Goal: Information Seeking & Learning: Learn about a topic

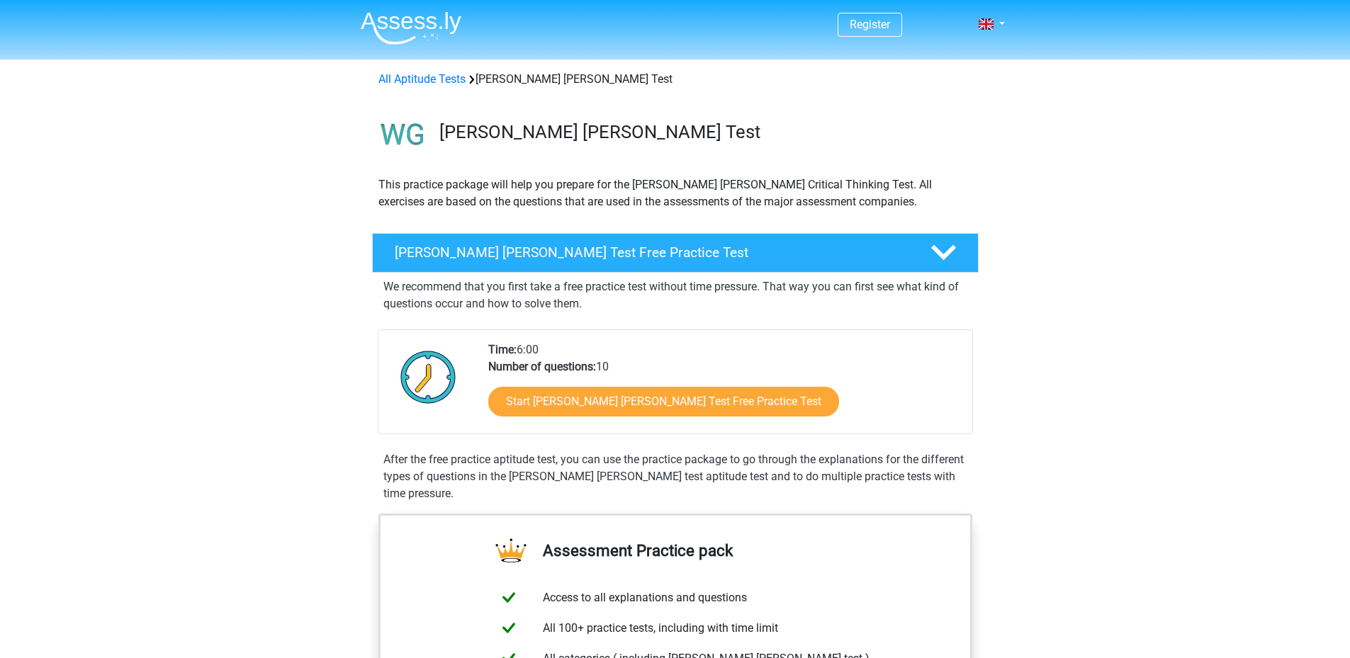
scroll to position [71, 0]
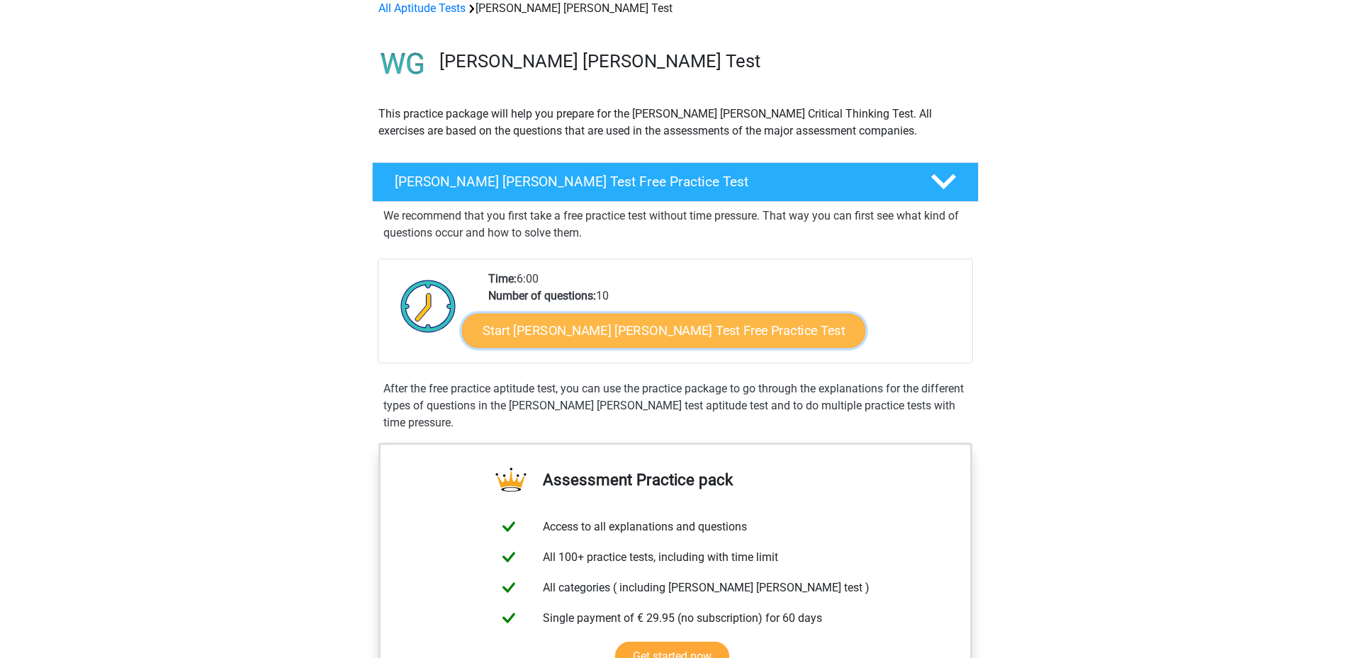
click at [565, 324] on link "Start Watson Glaser Test Free Practice Test" at bounding box center [663, 331] width 403 height 34
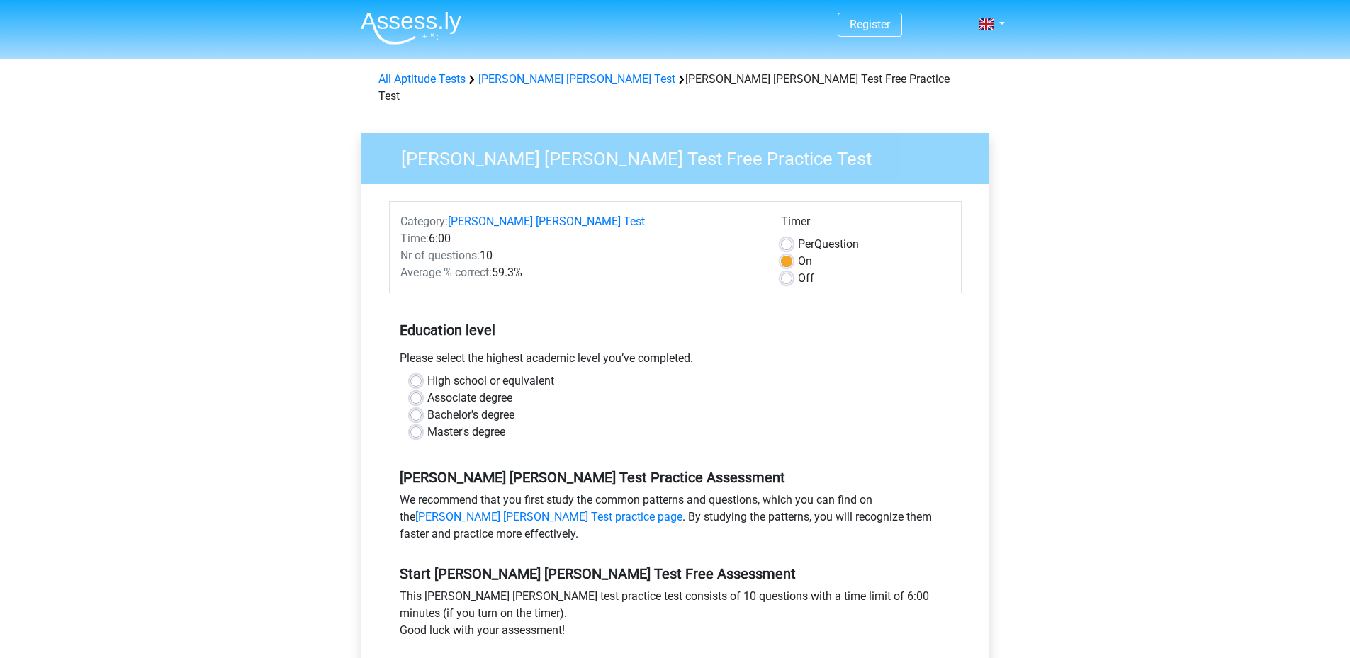
scroll to position [142, 0]
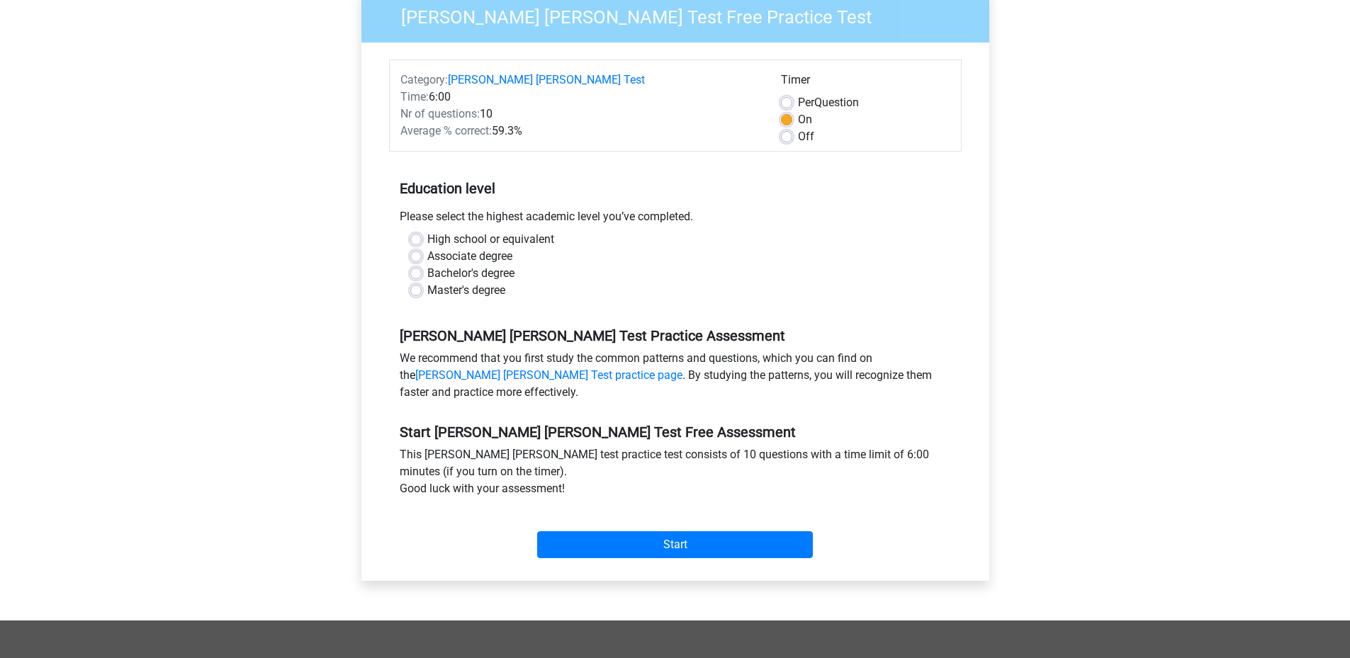
click at [427, 282] on label "Master's degree" at bounding box center [466, 290] width 78 height 17
click at [415, 282] on input "Master's degree" at bounding box center [415, 289] width 11 height 14
radio input "true"
click at [427, 265] on label "Bachelor's degree" at bounding box center [470, 273] width 87 height 17
click at [417, 265] on input "Bachelor's degree" at bounding box center [415, 272] width 11 height 14
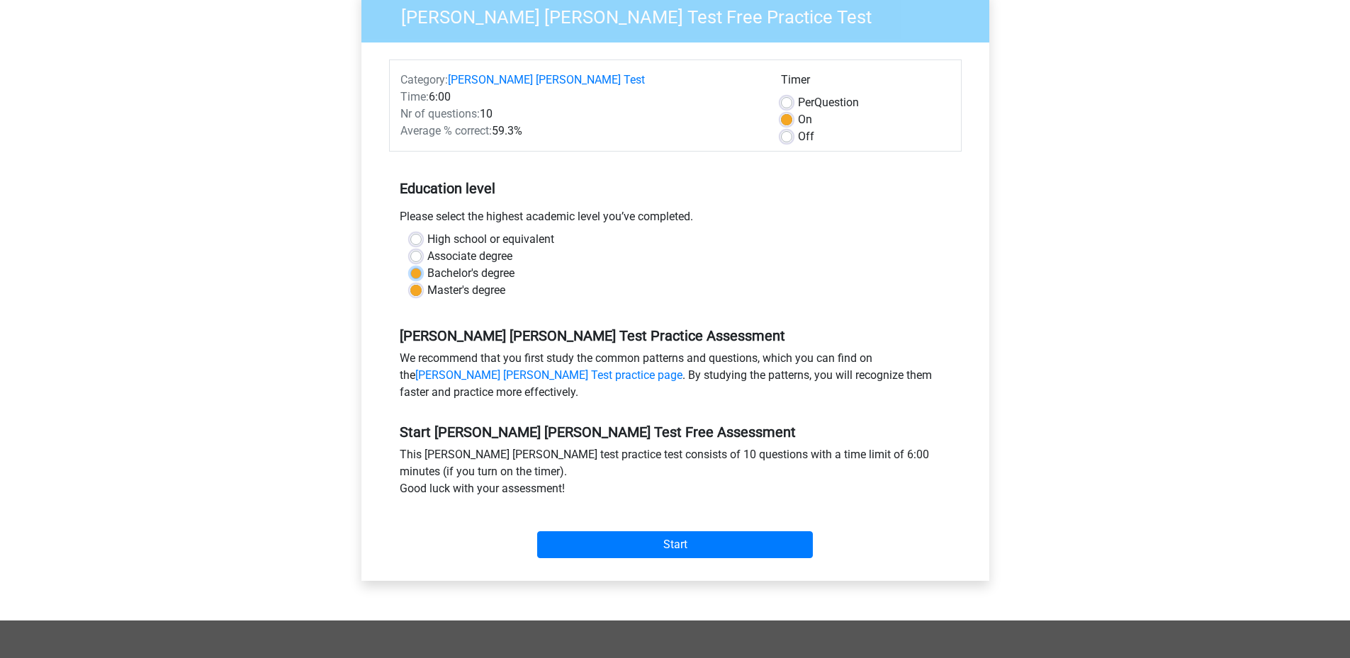
radio input "true"
click at [427, 248] on label "Associate degree" at bounding box center [469, 256] width 85 height 17
click at [421, 248] on input "Associate degree" at bounding box center [415, 255] width 11 height 14
radio input "true"
click at [427, 265] on label "Bachelor's degree" at bounding box center [470, 273] width 87 height 17
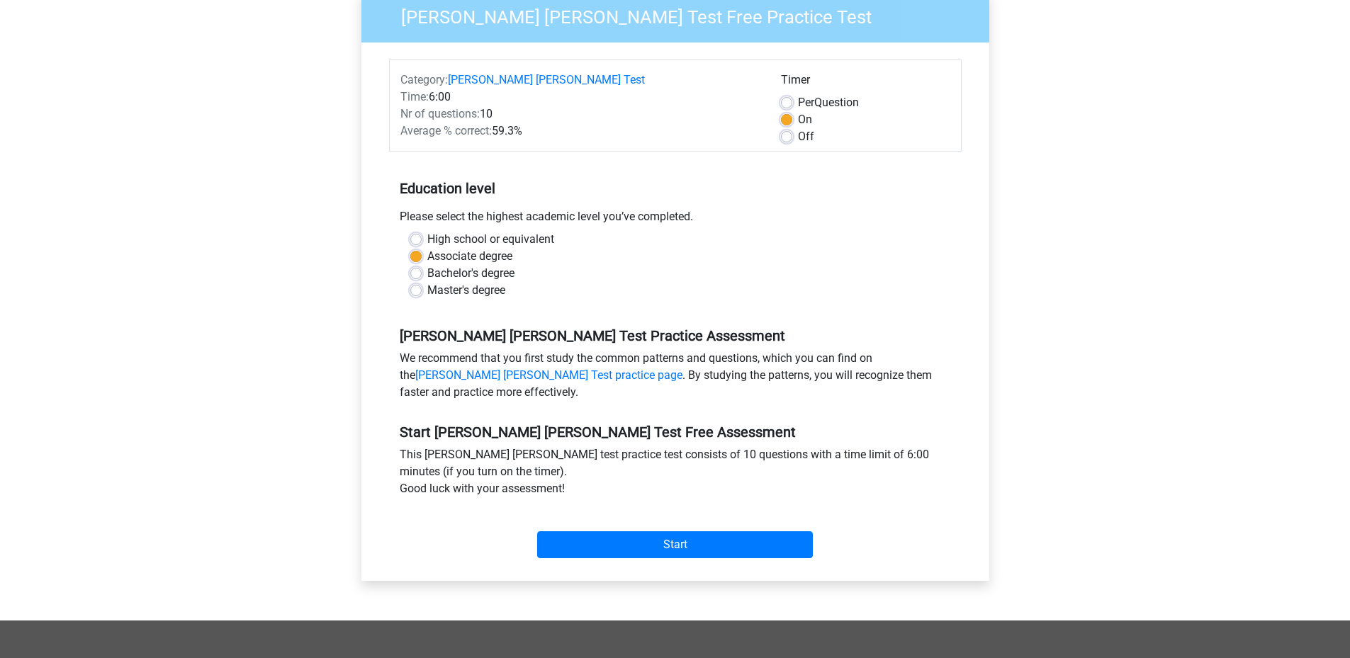
click at [416, 265] on input "Bachelor's degree" at bounding box center [415, 272] width 11 height 14
radio input "true"
click at [646, 532] on input "Start" at bounding box center [675, 545] width 276 height 27
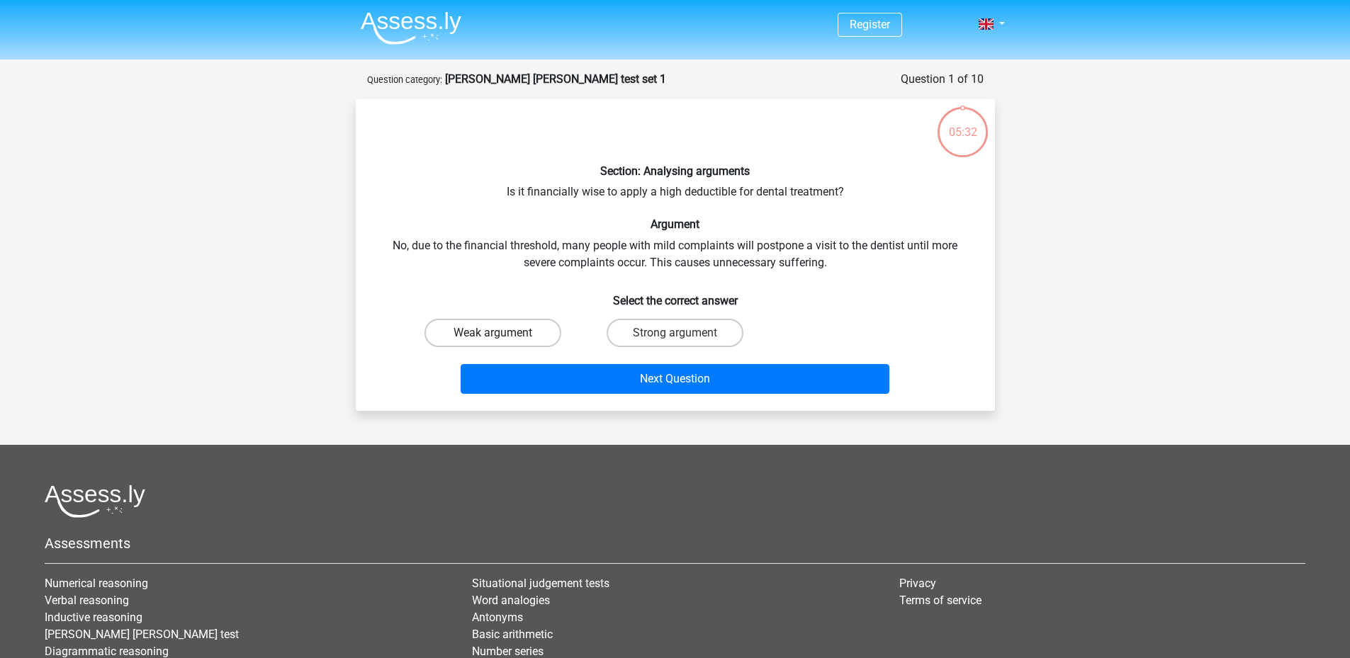
click at [502, 332] on label "Weak argument" at bounding box center [493, 333] width 137 height 28
click at [502, 333] on input "Weak argument" at bounding box center [497, 337] width 9 height 9
radio input "true"
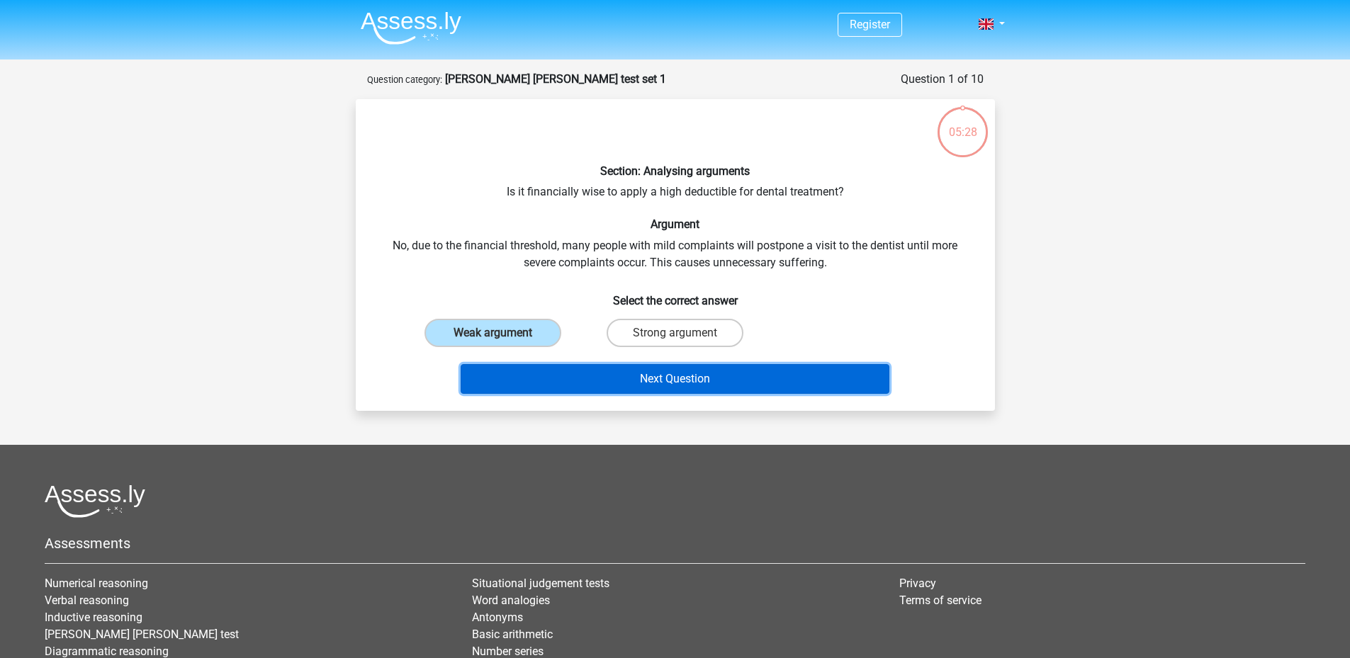
click at [635, 380] on button "Next Question" at bounding box center [675, 379] width 429 height 30
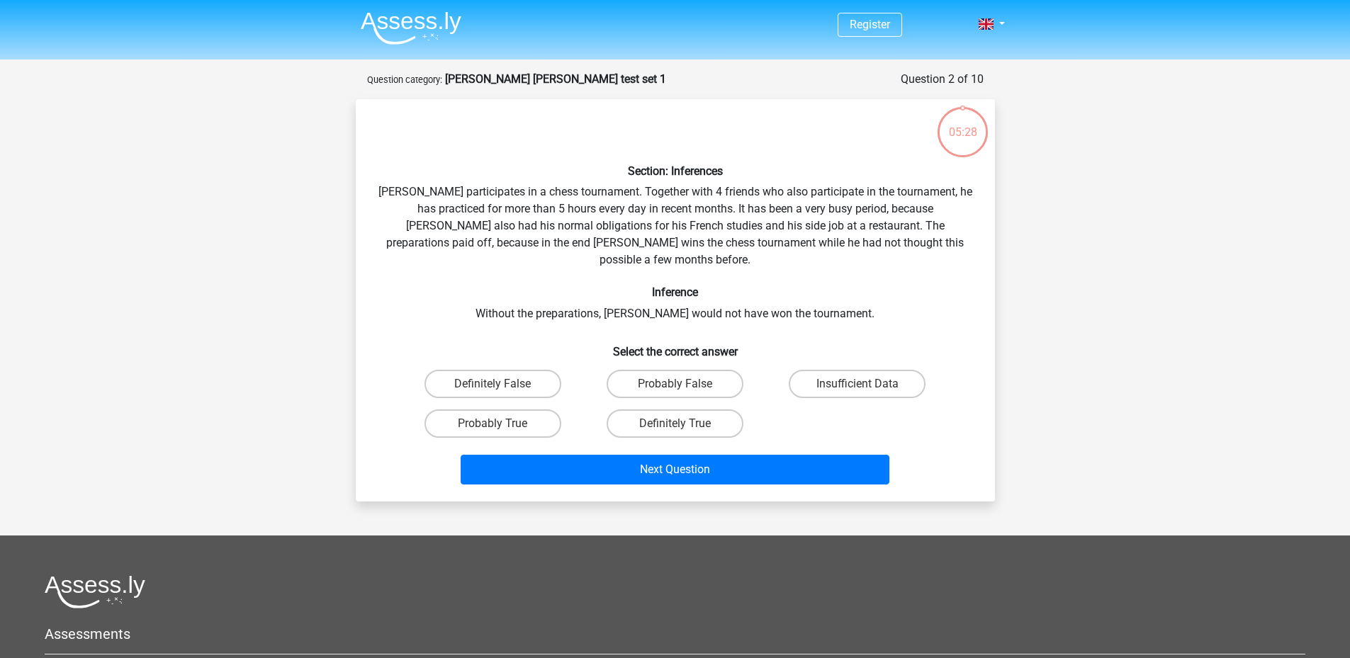
scroll to position [71, 0]
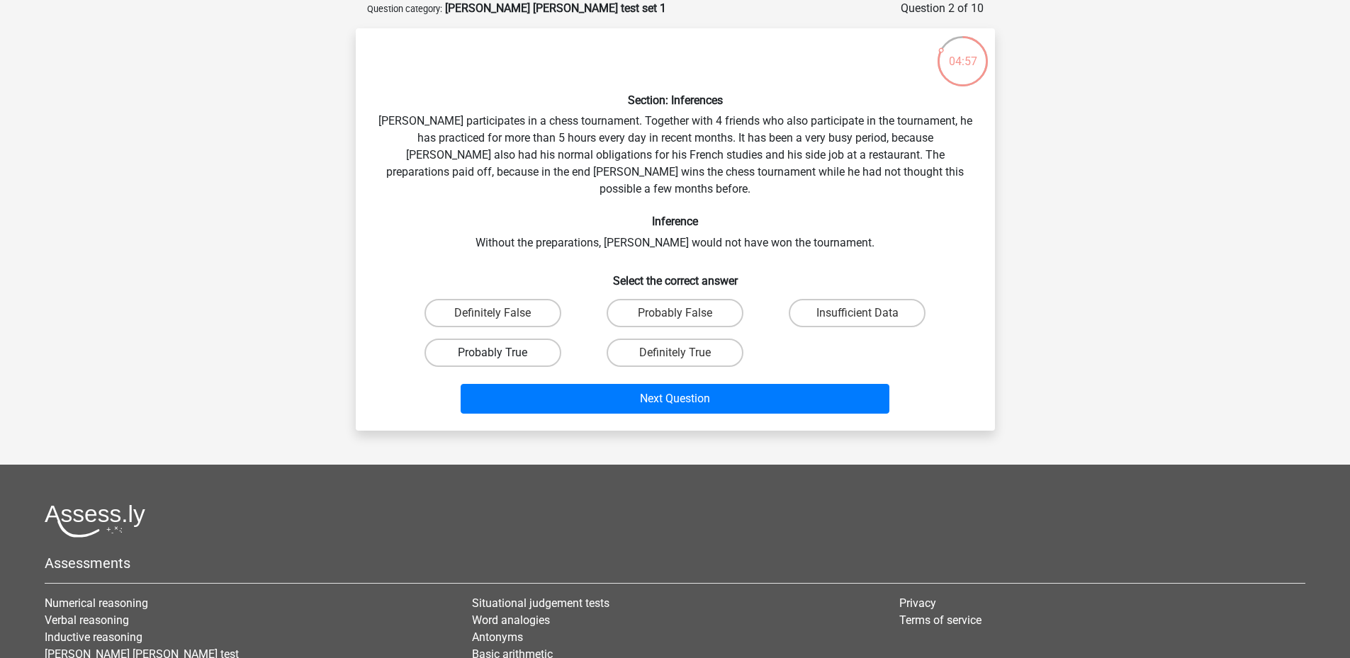
click at [519, 339] on label "Probably True" at bounding box center [493, 353] width 137 height 28
click at [502, 353] on input "Probably True" at bounding box center [497, 357] width 9 height 9
radio input "true"
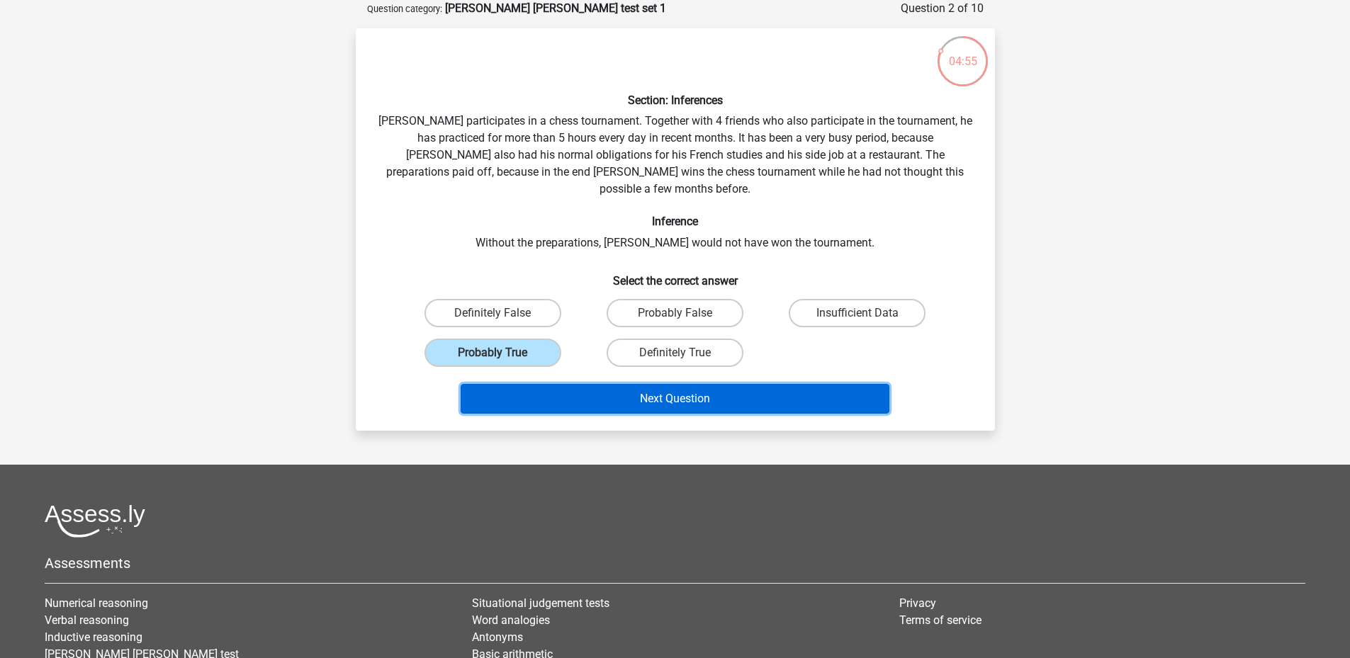
click at [704, 384] on button "Next Question" at bounding box center [675, 399] width 429 height 30
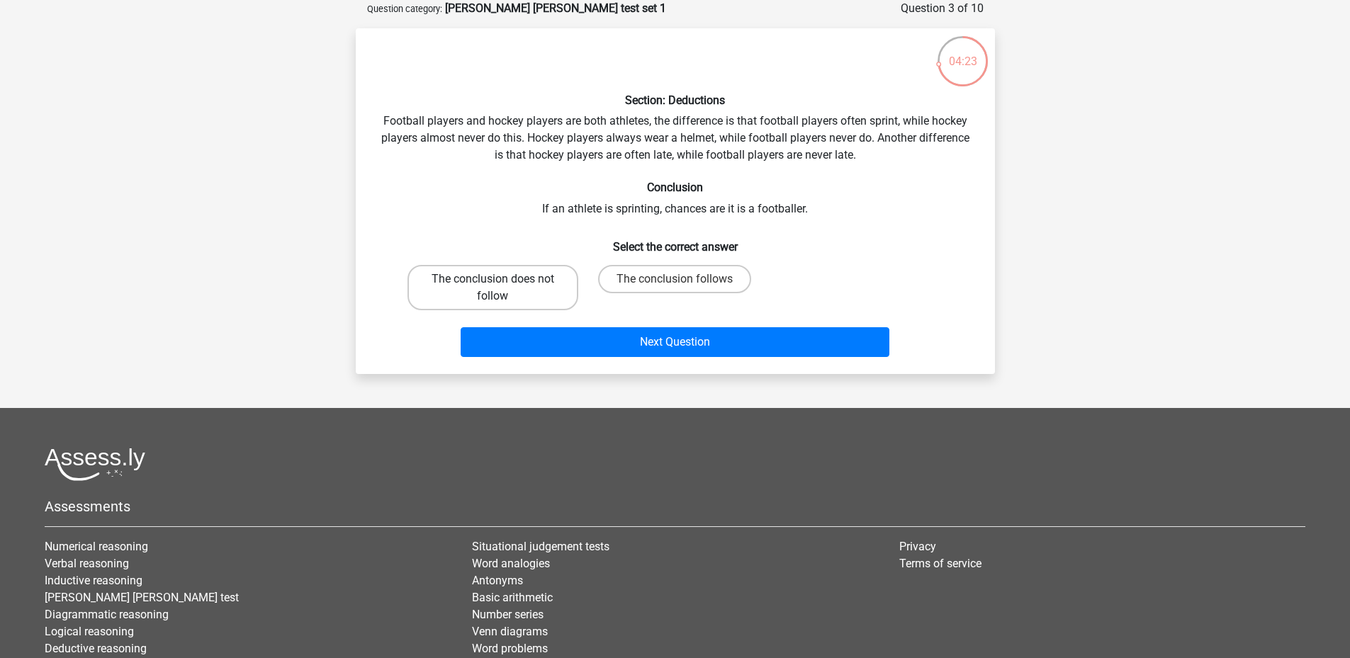
click at [485, 294] on label "The conclusion does not follow" at bounding box center [492, 287] width 171 height 45
click at [493, 288] on input "The conclusion does not follow" at bounding box center [497, 283] width 9 height 9
radio input "true"
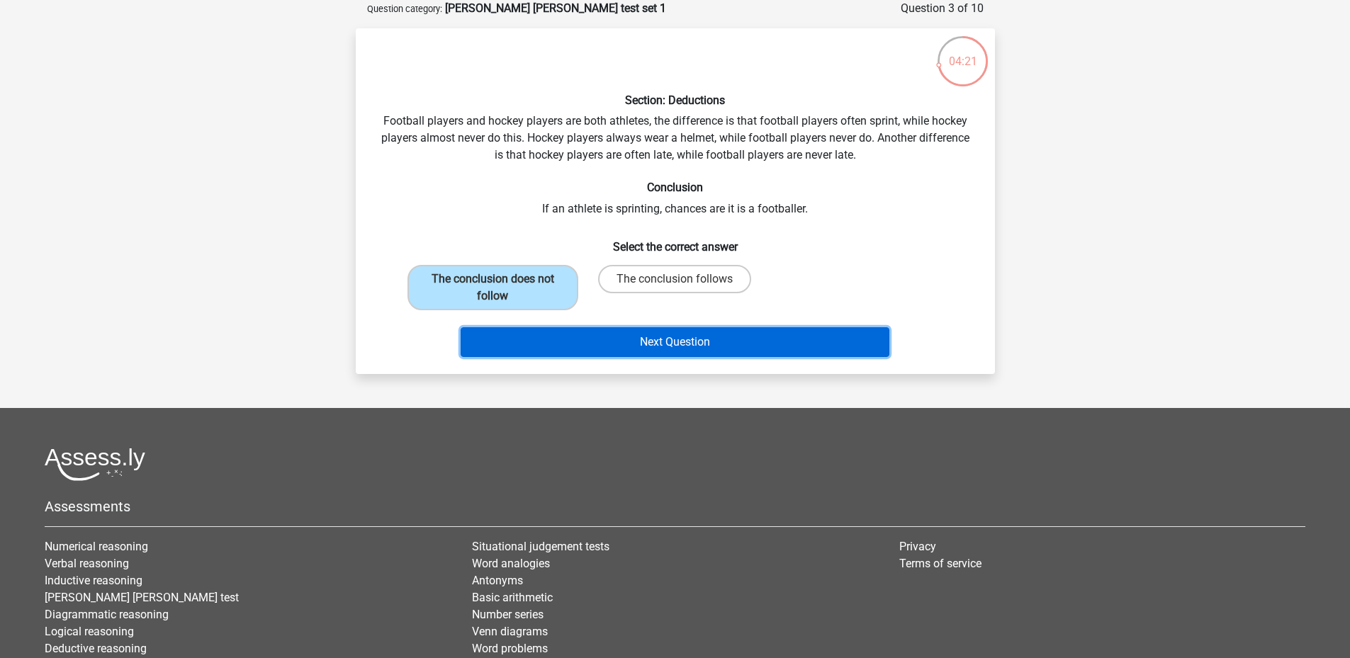
click at [697, 344] on button "Next Question" at bounding box center [675, 342] width 429 height 30
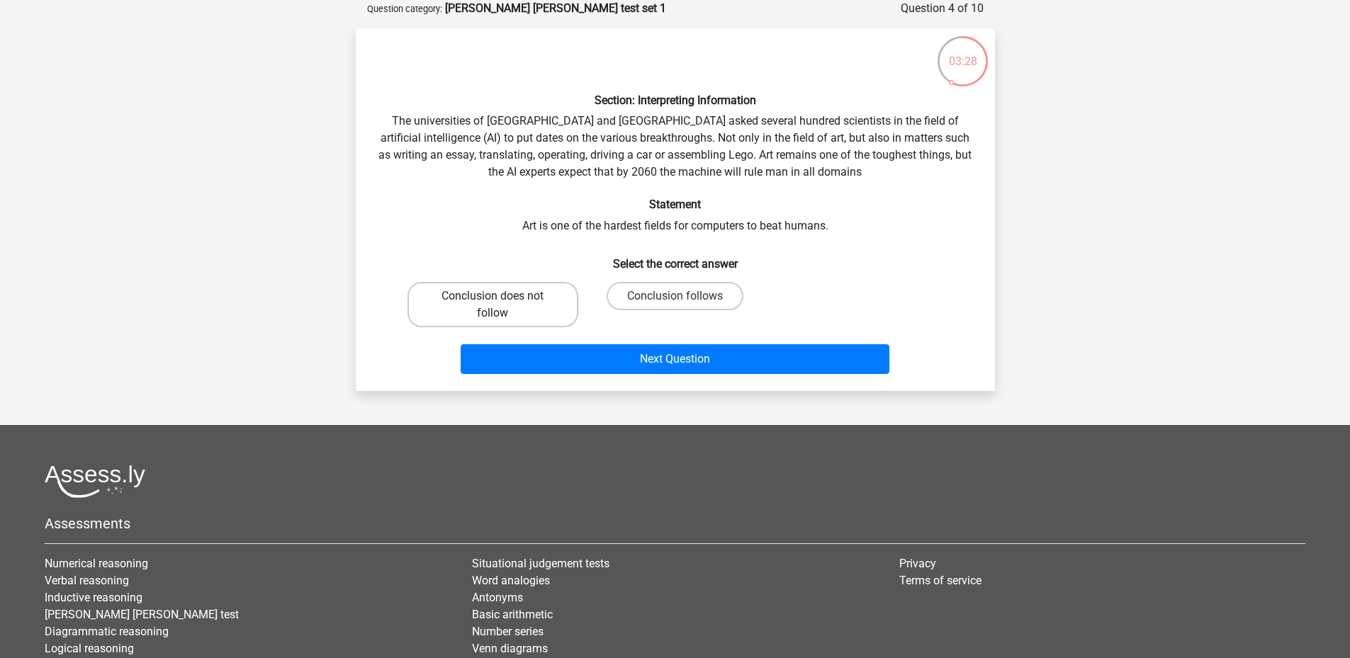
click at [504, 305] on label "Conclusion does not follow" at bounding box center [492, 304] width 171 height 45
click at [502, 305] on input "Conclusion does not follow" at bounding box center [497, 300] width 9 height 9
radio input "true"
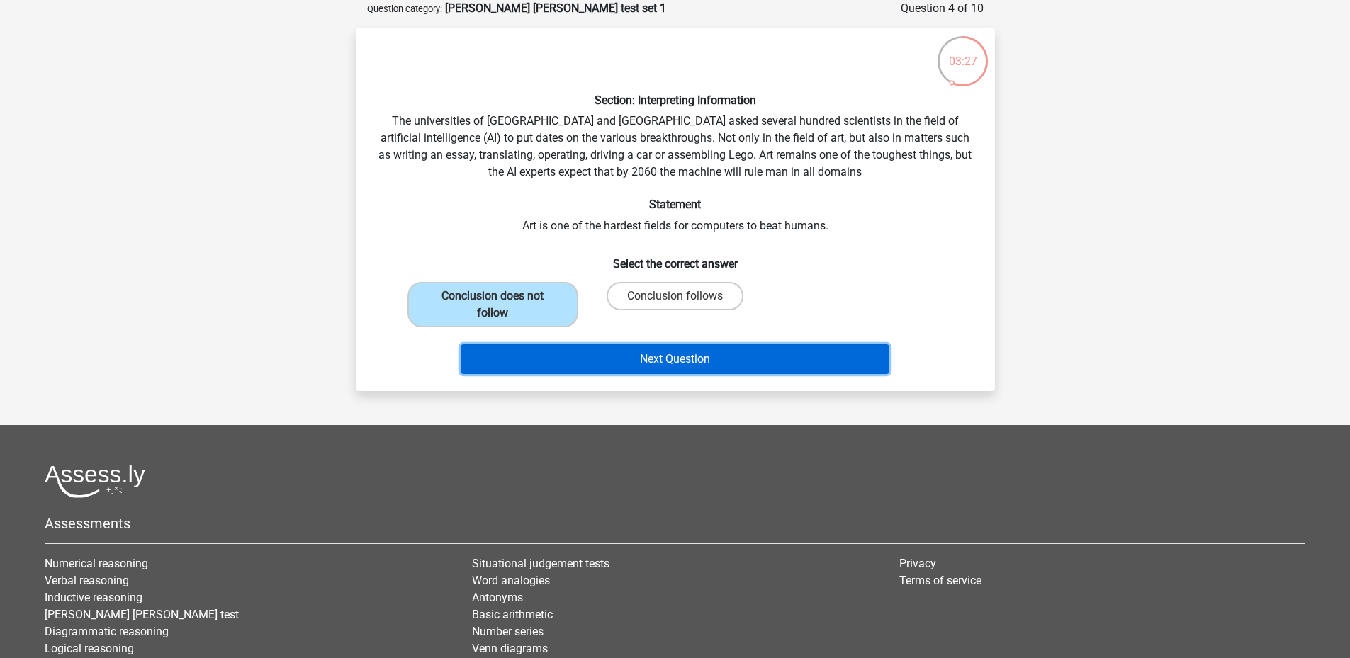
click at [696, 352] on button "Next Question" at bounding box center [675, 359] width 429 height 30
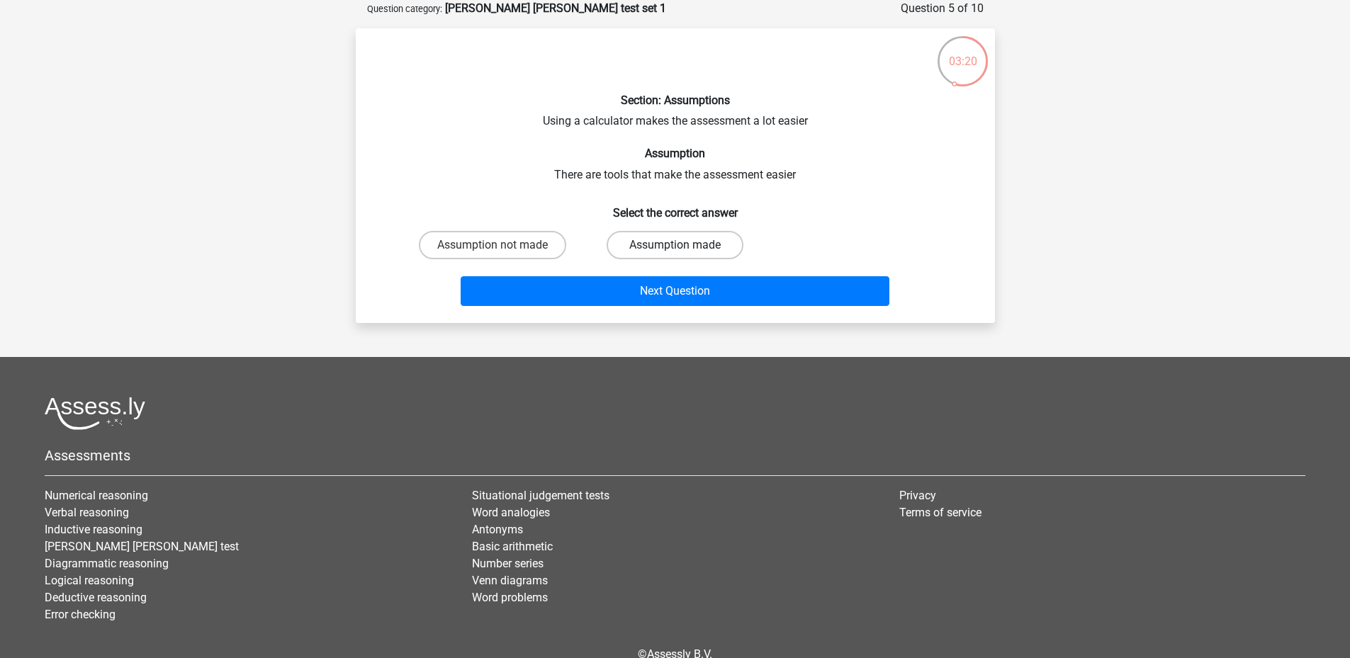
click at [689, 240] on label "Assumption made" at bounding box center [675, 245] width 137 height 28
click at [684, 245] on input "Assumption made" at bounding box center [679, 249] width 9 height 9
radio input "true"
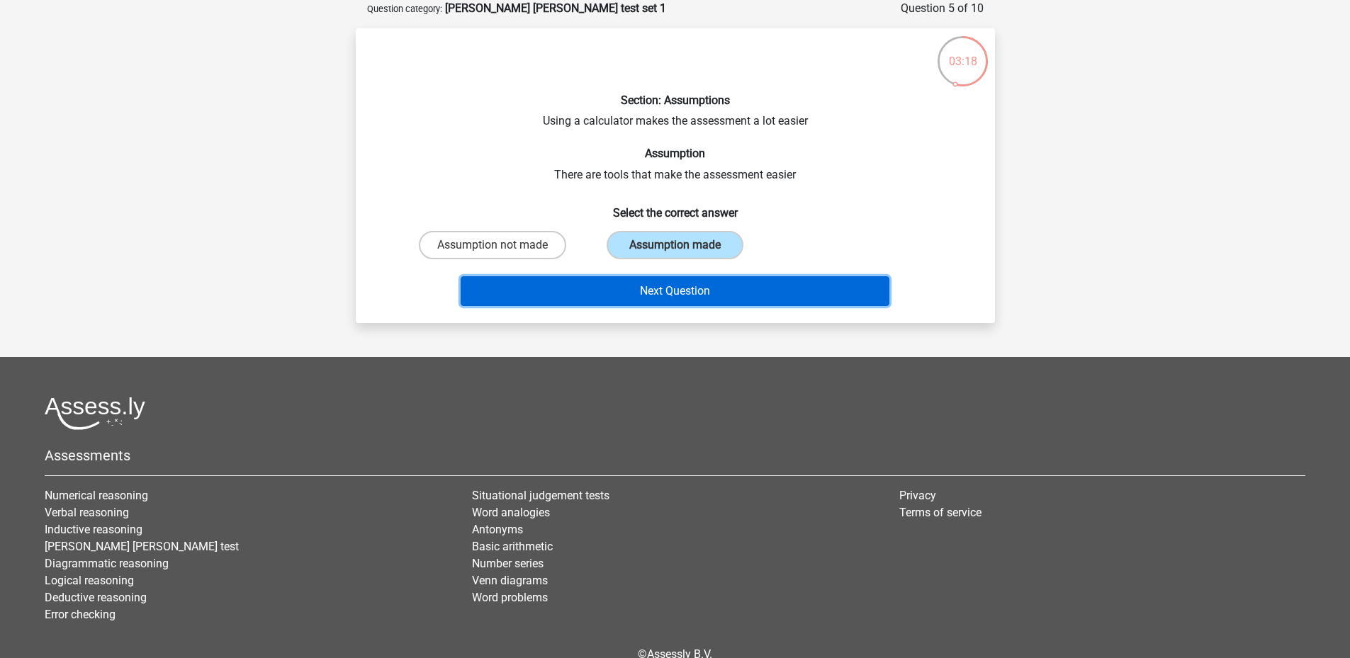
click at [697, 292] on button "Next Question" at bounding box center [675, 291] width 429 height 30
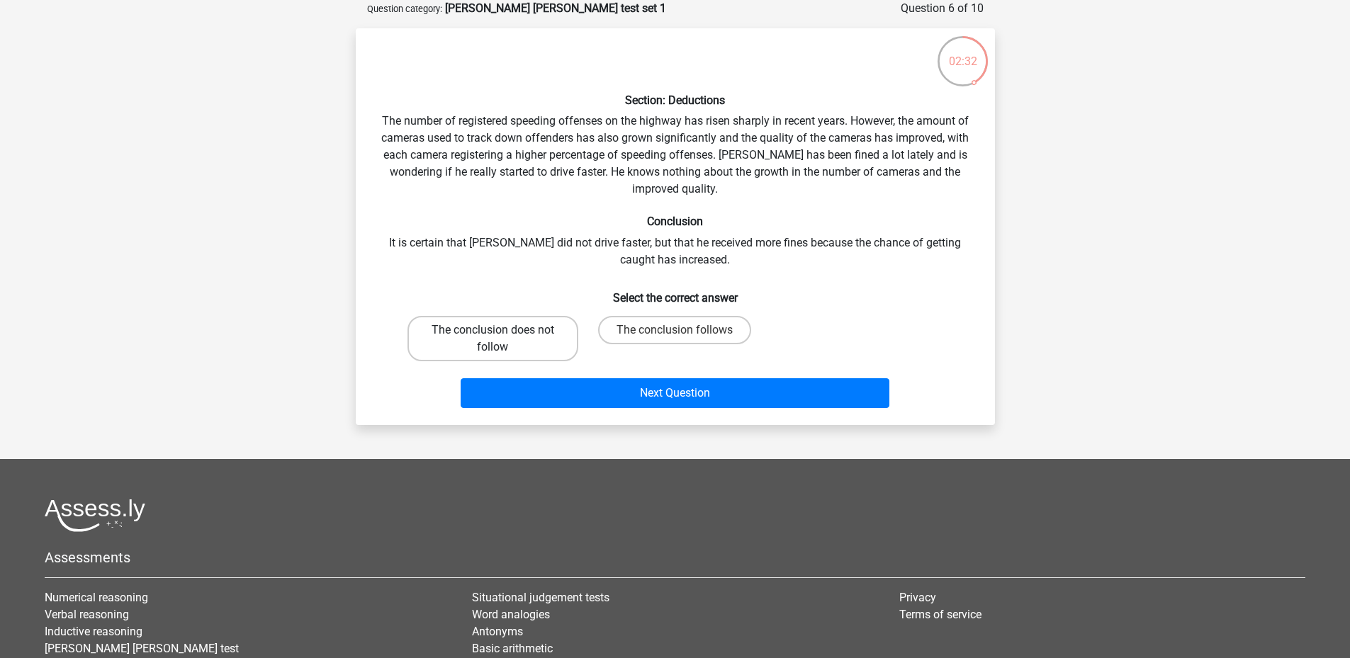
click at [488, 317] on label "The conclusion does not follow" at bounding box center [492, 338] width 171 height 45
click at [493, 330] on input "The conclusion does not follow" at bounding box center [497, 334] width 9 height 9
radio input "true"
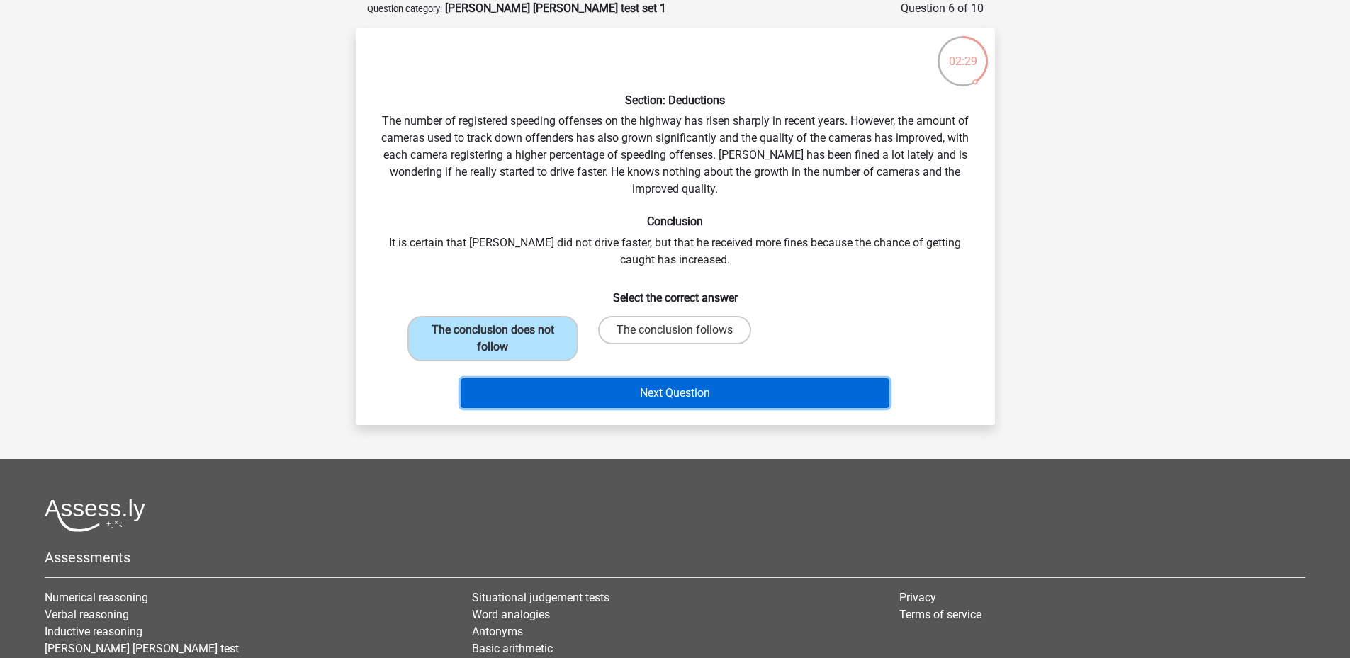
click at [563, 378] on button "Next Question" at bounding box center [675, 393] width 429 height 30
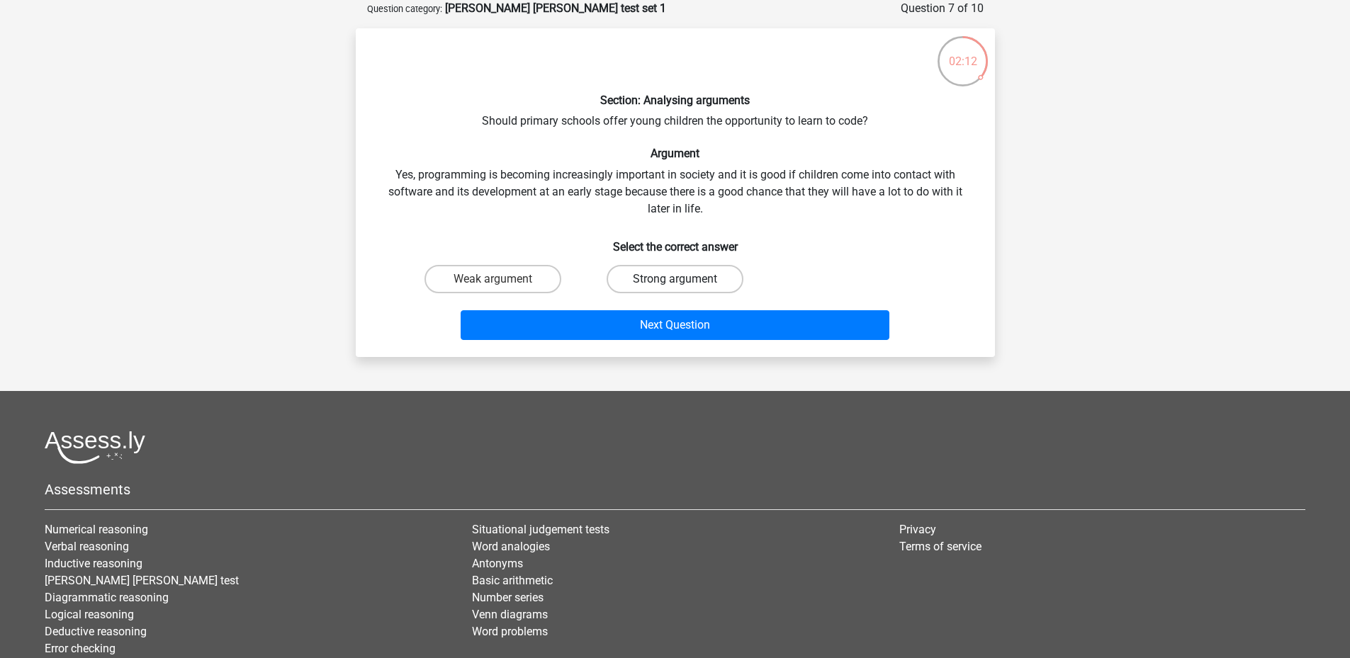
click at [634, 268] on label "Strong argument" at bounding box center [675, 279] width 137 height 28
click at [675, 279] on input "Strong argument" at bounding box center [679, 283] width 9 height 9
radio input "true"
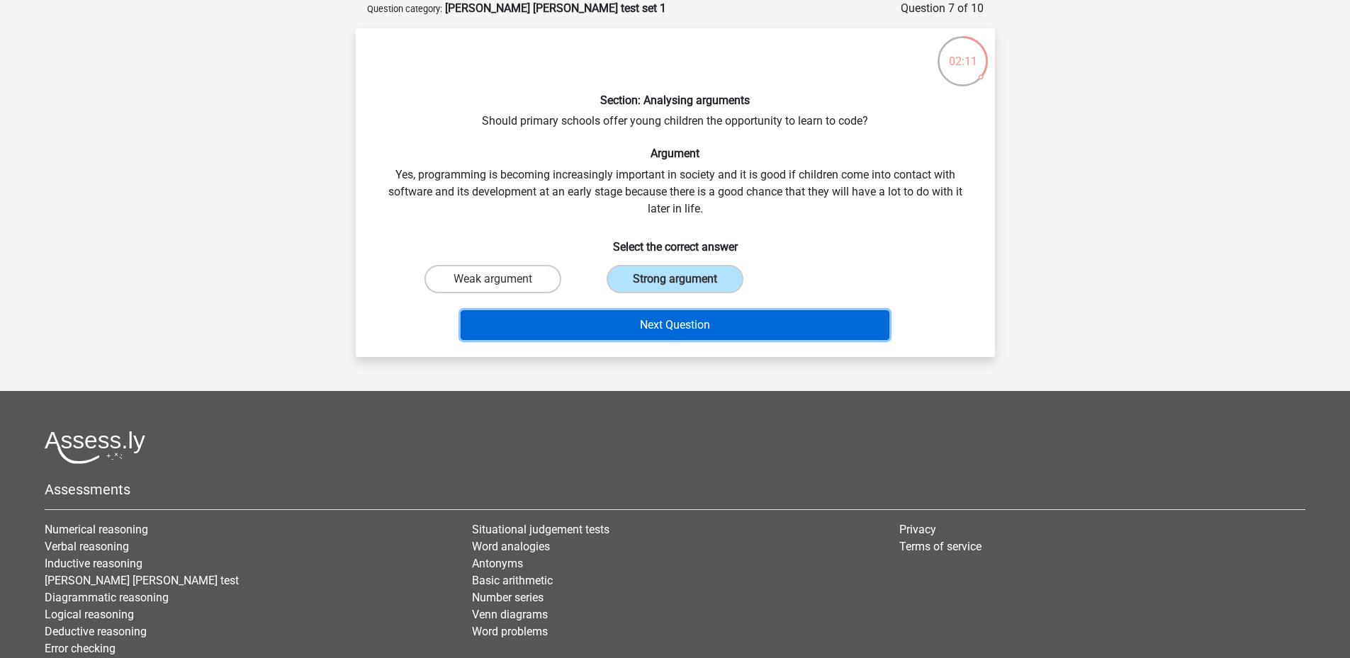
click at [641, 320] on button "Next Question" at bounding box center [675, 325] width 429 height 30
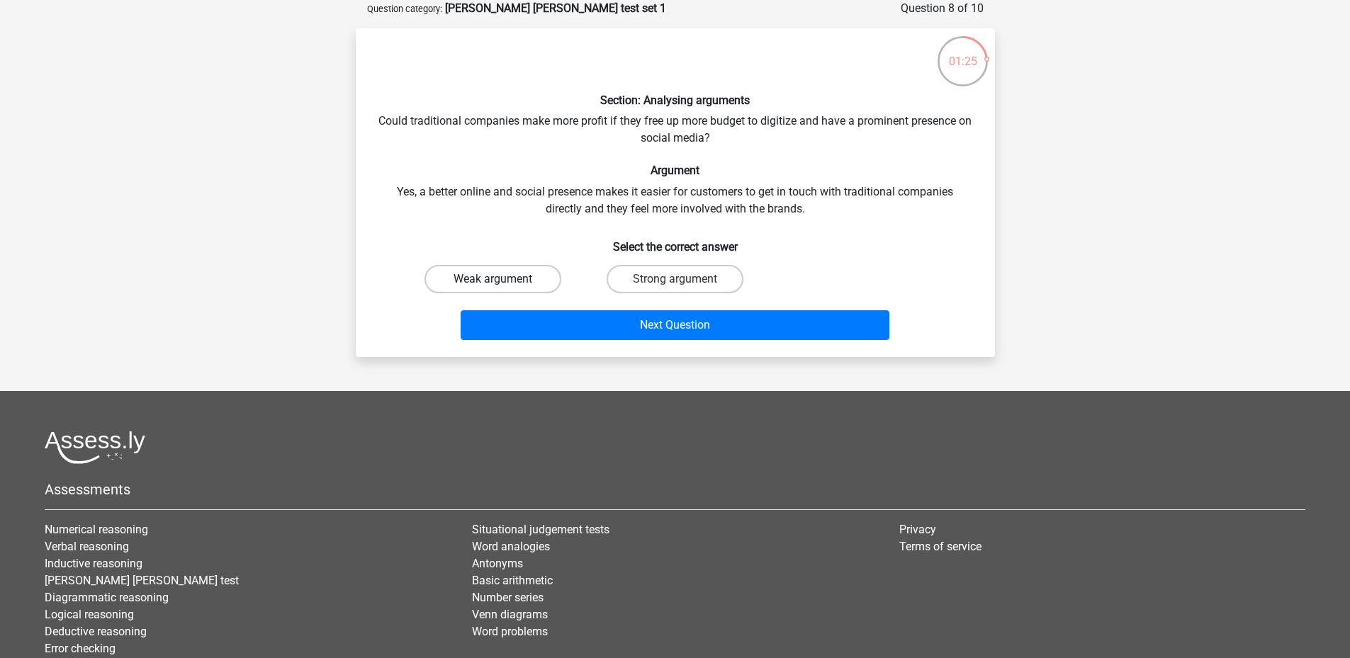
click at [498, 275] on label "Weak argument" at bounding box center [493, 279] width 137 height 28
click at [498, 279] on input "Weak argument" at bounding box center [497, 283] width 9 height 9
radio input "true"
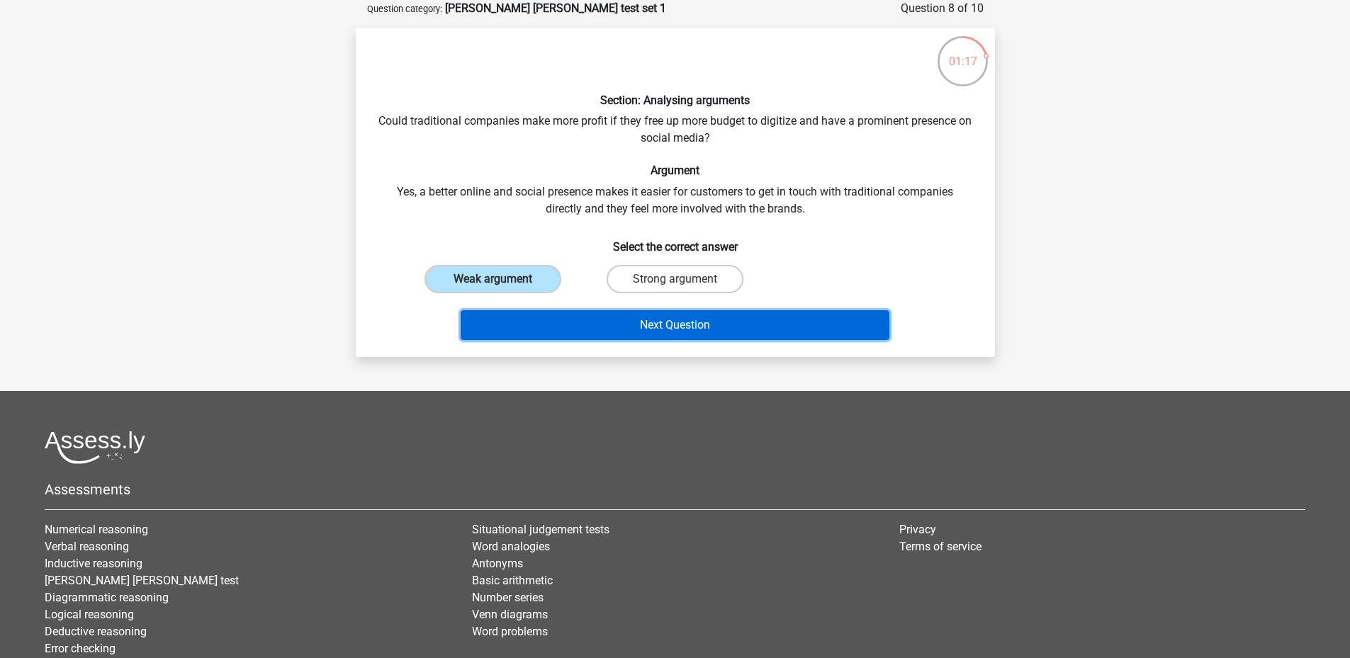
click at [694, 328] on button "Next Question" at bounding box center [675, 325] width 429 height 30
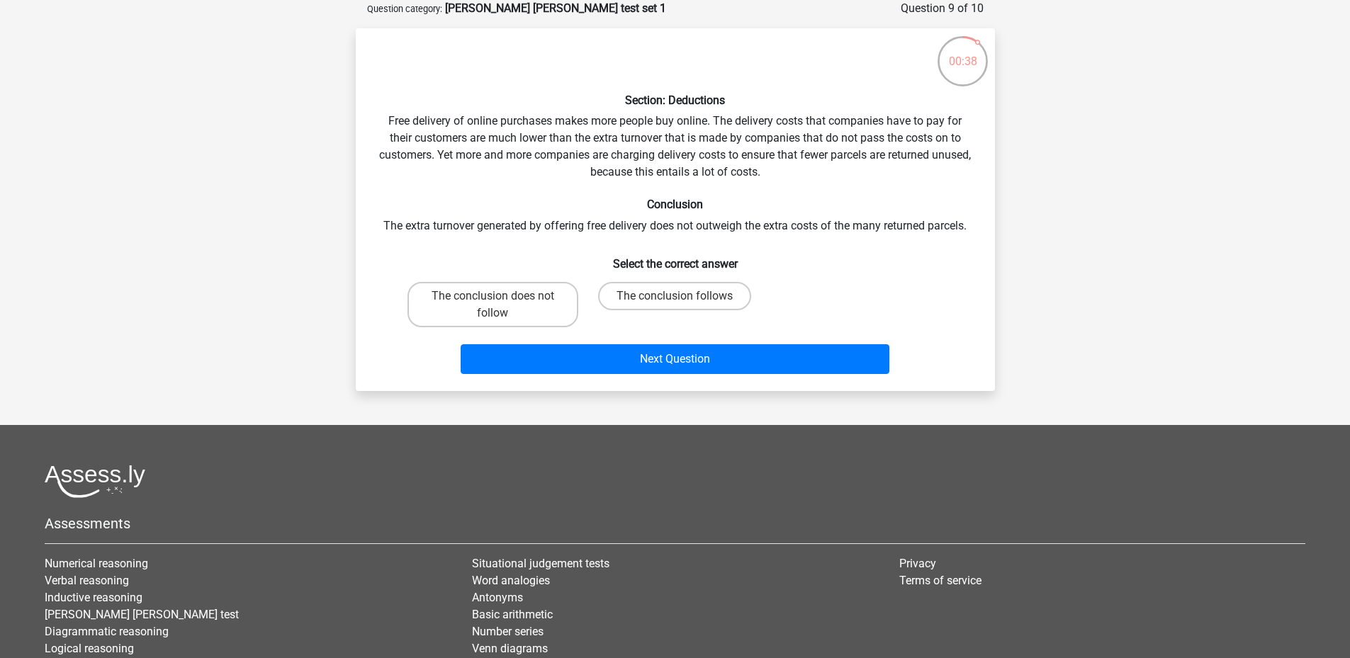
click at [501, 303] on input "The conclusion does not follow" at bounding box center [497, 300] width 9 height 9
radio input "true"
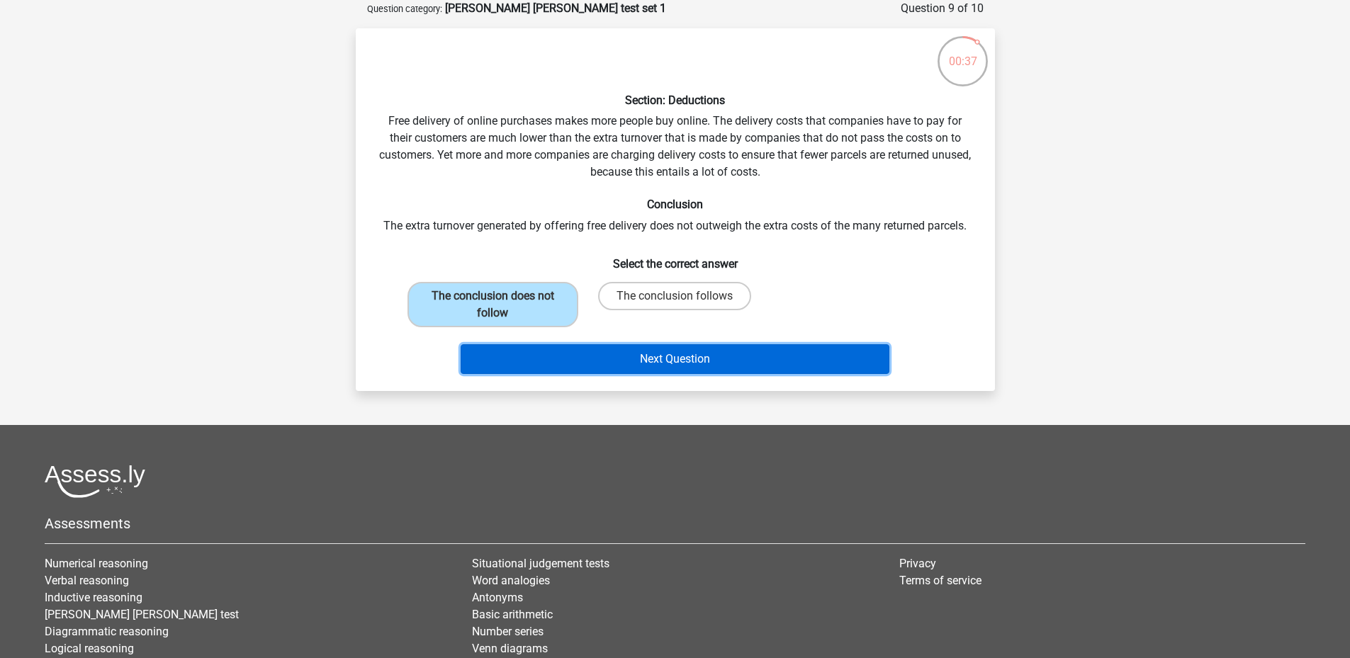
click at [648, 366] on button "Next Question" at bounding box center [675, 359] width 429 height 30
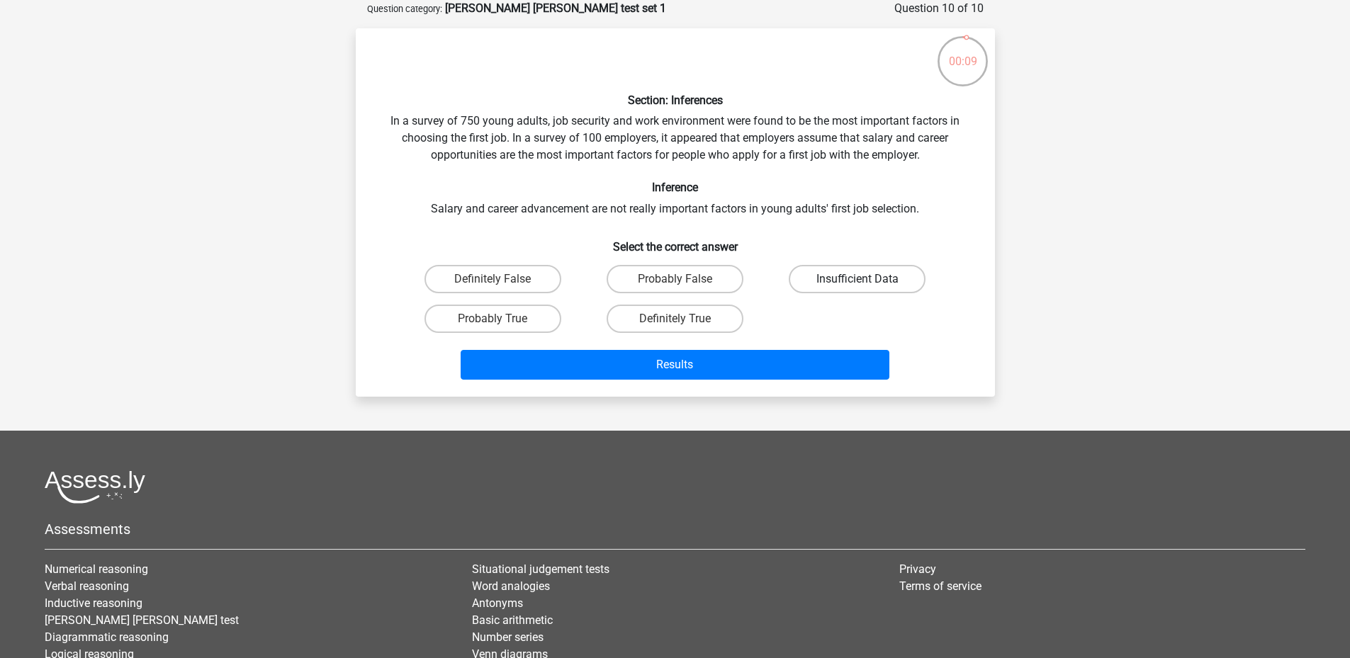
click at [815, 274] on label "Insufficient Data" at bounding box center [857, 279] width 137 height 28
click at [858, 279] on input "Insufficient Data" at bounding box center [862, 283] width 9 height 9
radio input "true"
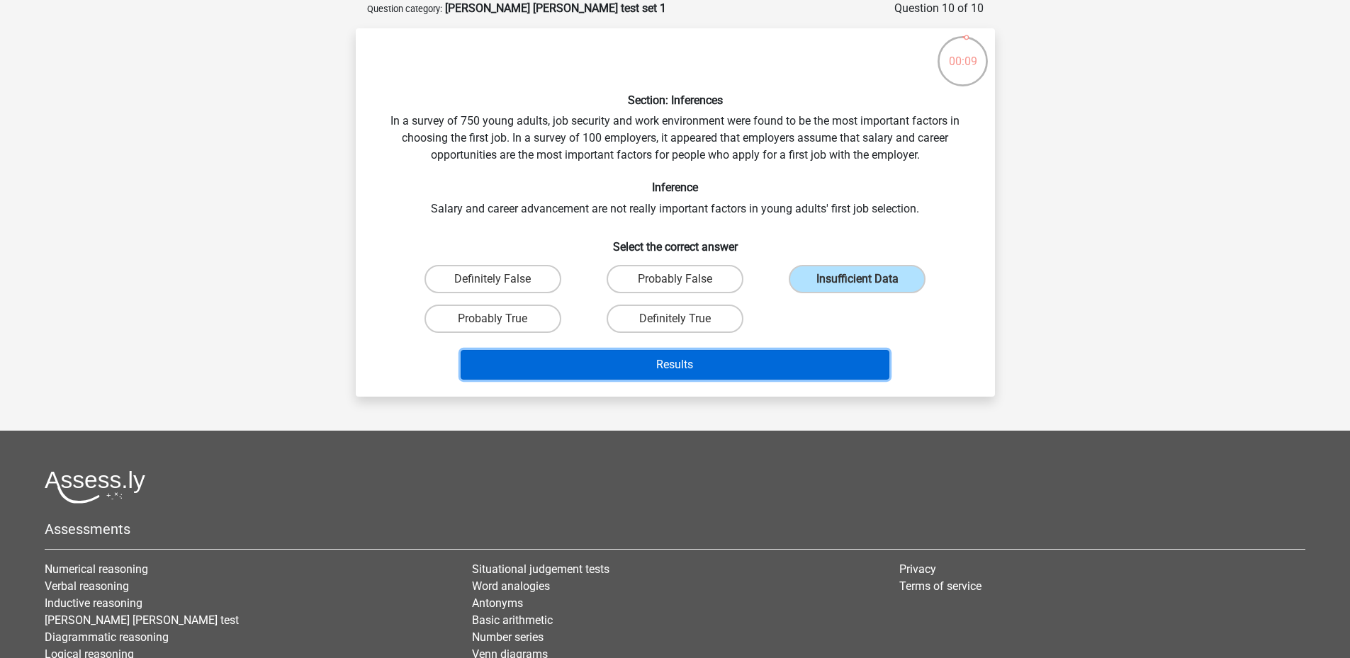
click at [758, 356] on button "Results" at bounding box center [675, 365] width 429 height 30
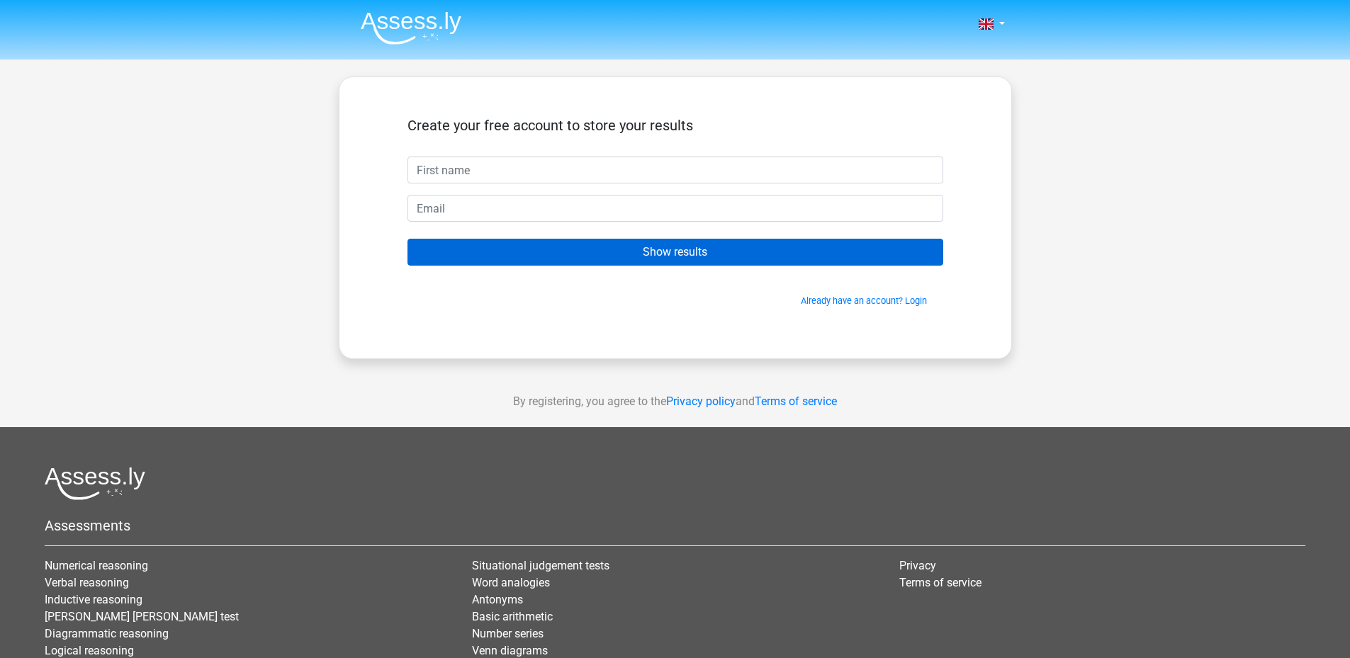
click at [764, 239] on form "Create your free account to store your results Show results Already have an acc…" at bounding box center [675, 212] width 536 height 191
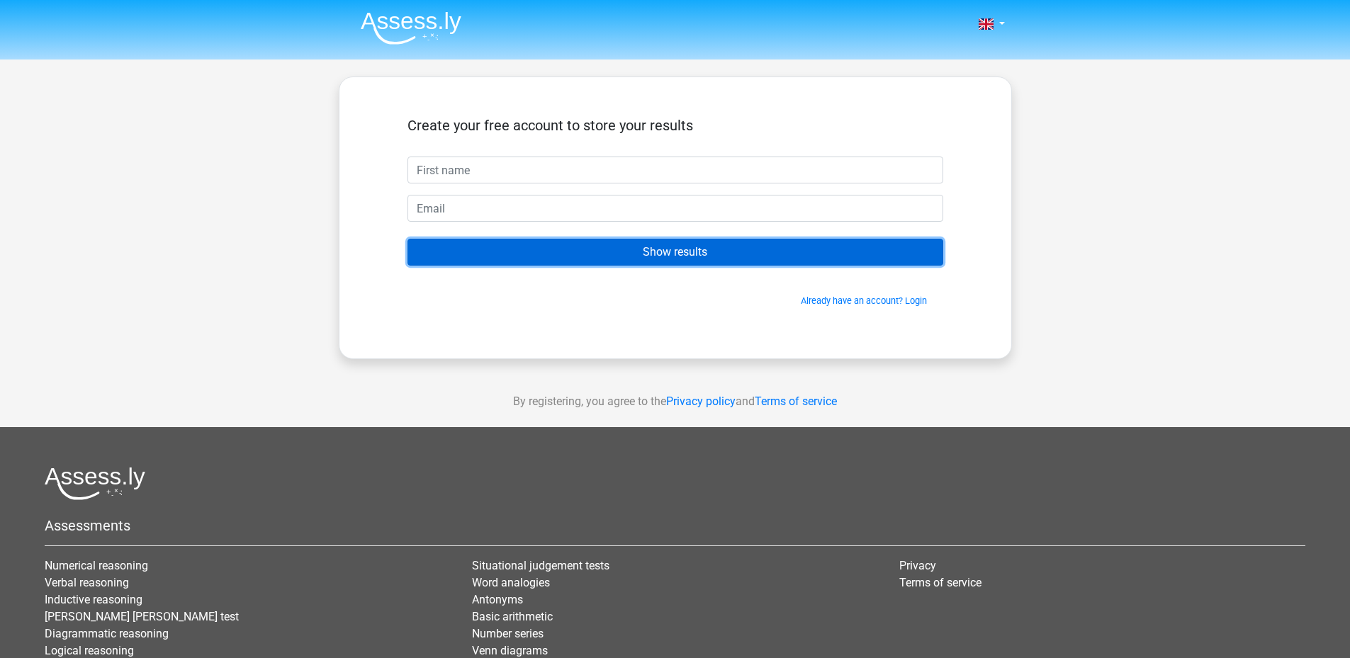
click at [765, 242] on input "Show results" at bounding box center [675, 252] width 536 height 27
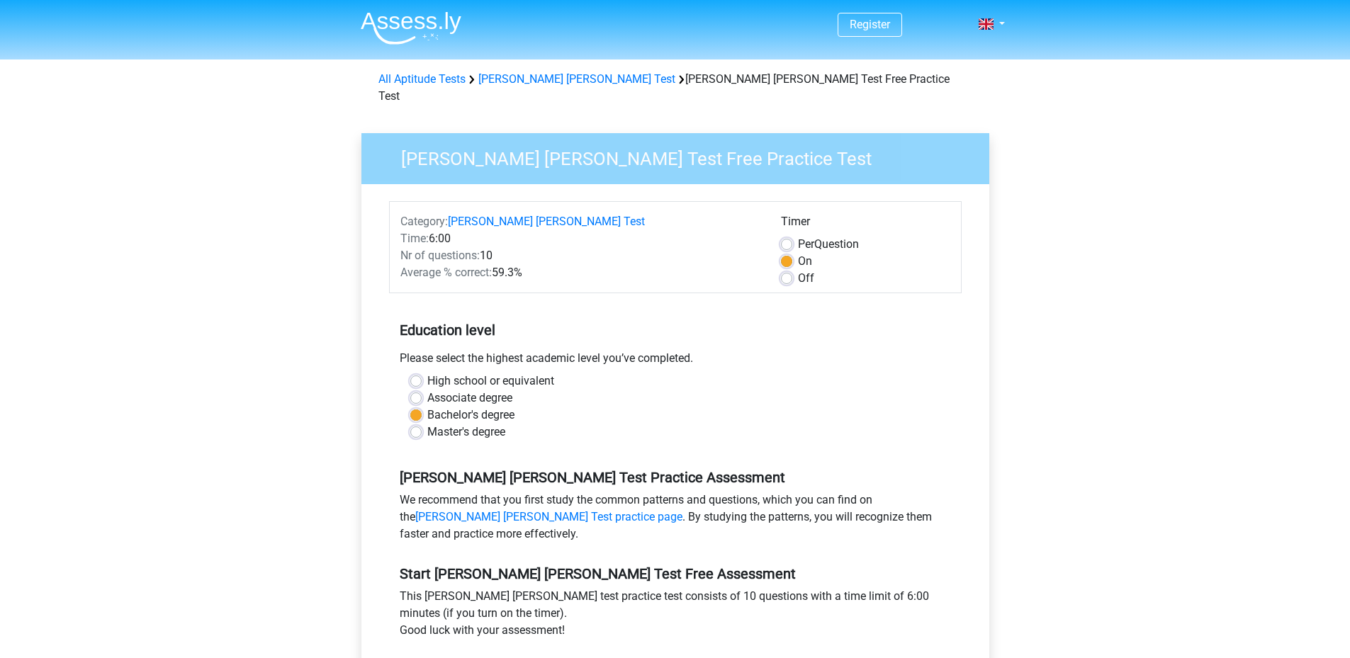
scroll to position [142, 0]
